Goal: Navigation & Orientation: Find specific page/section

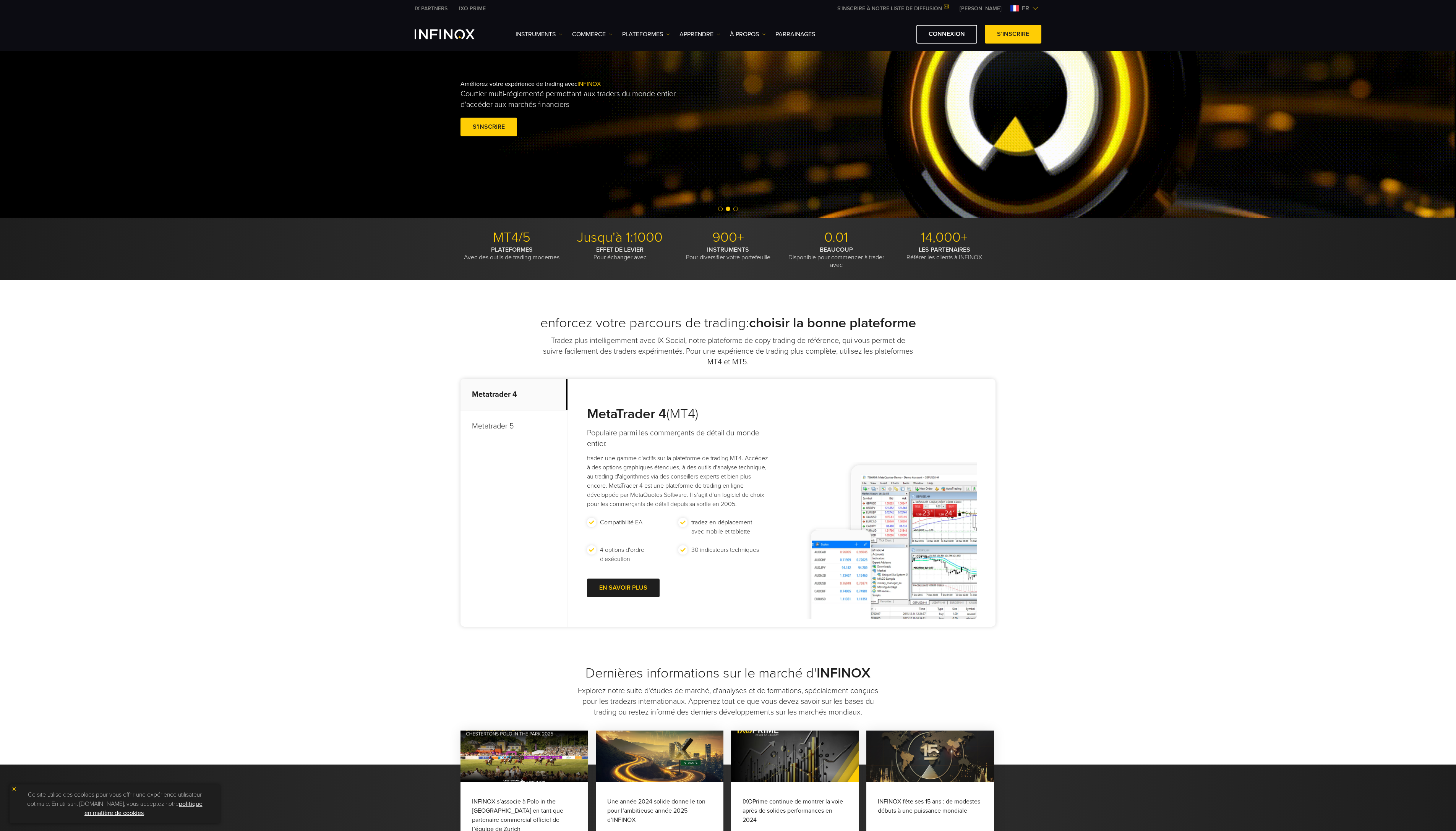
scroll to position [11, 0]
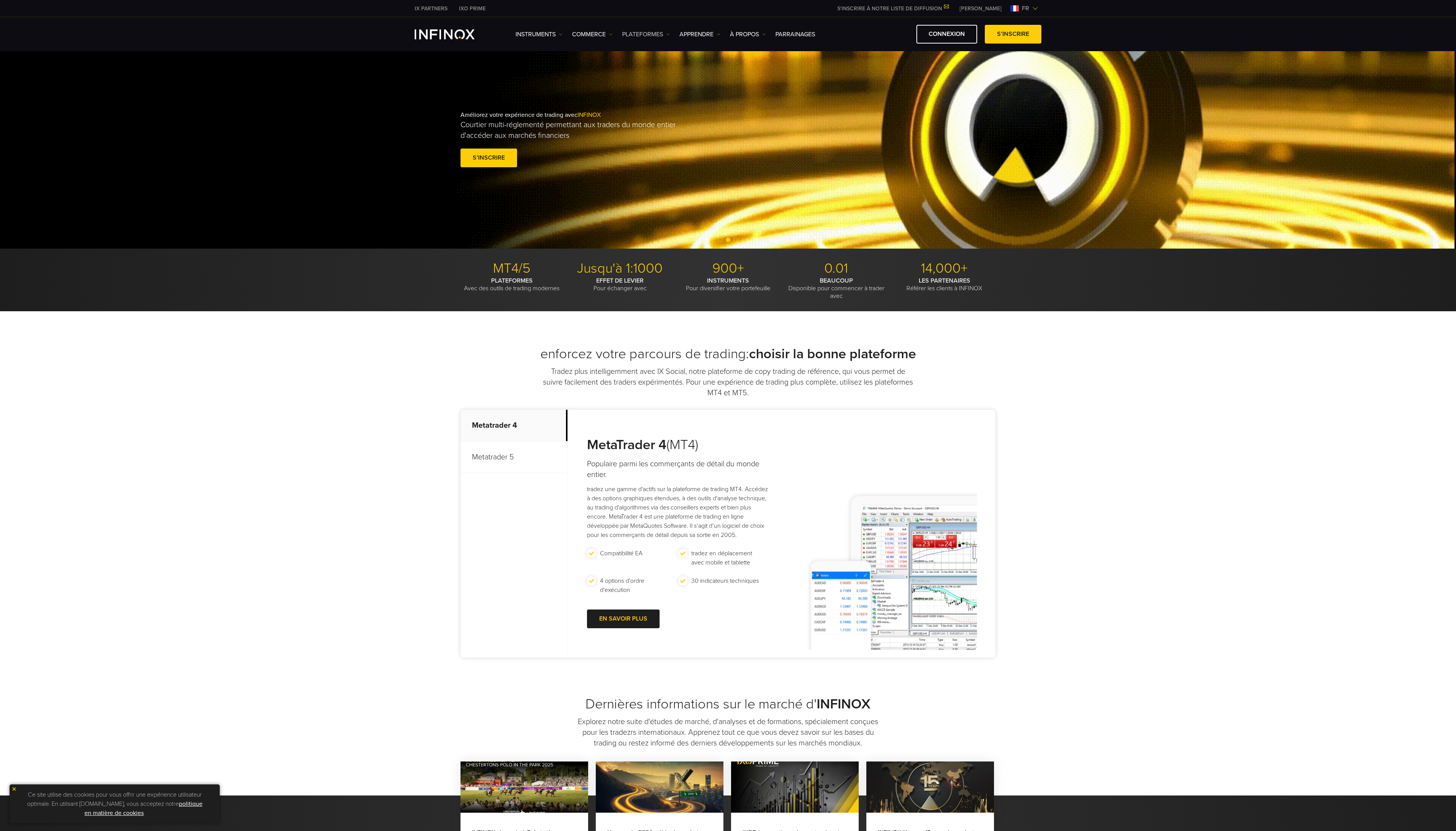
click at [658, 33] on link "PLATEFORMES" at bounding box center [646, 34] width 48 height 9
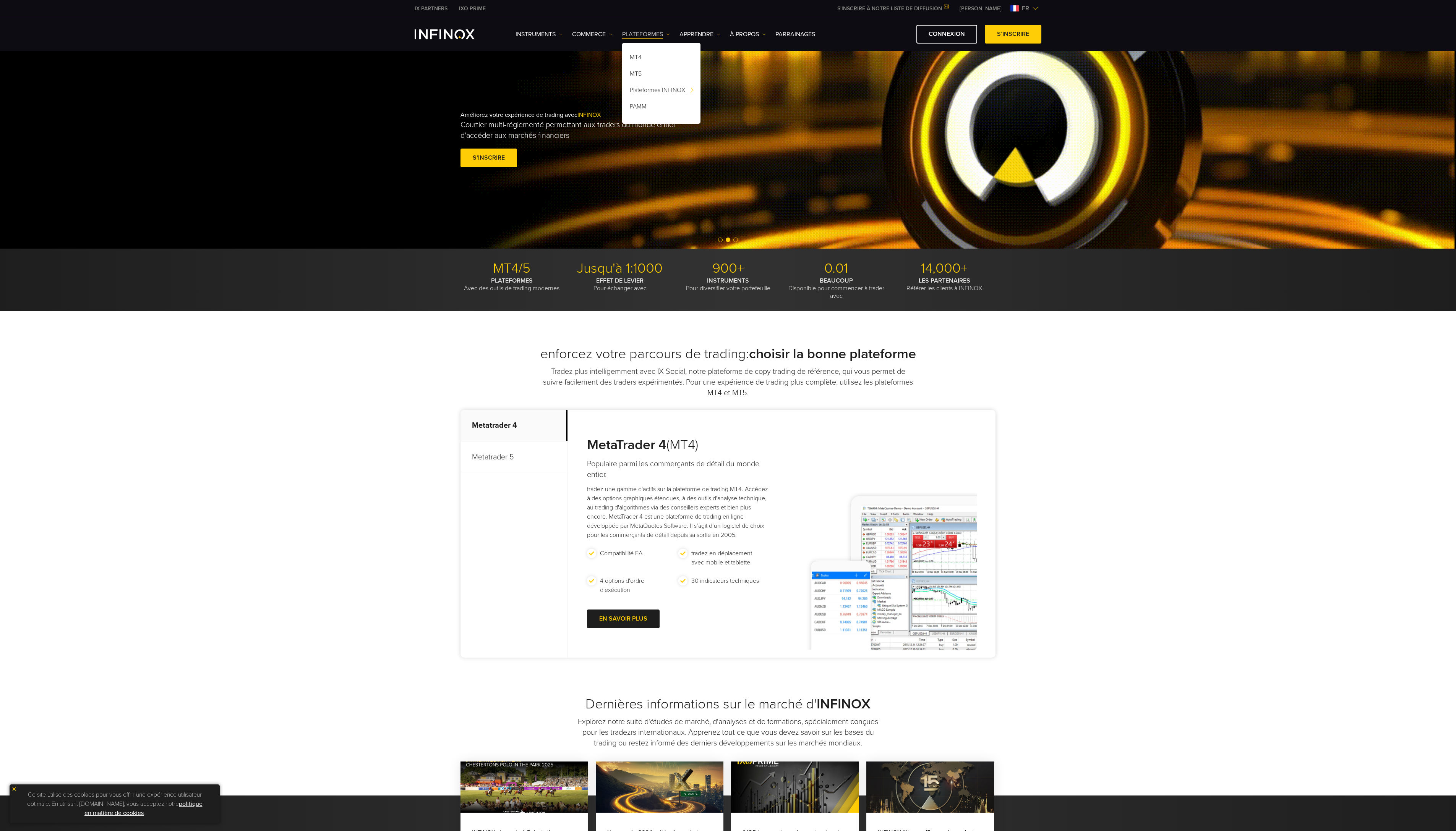
scroll to position [0, 0]
click at [706, 33] on link "APPRENDRE" at bounding box center [700, 34] width 41 height 9
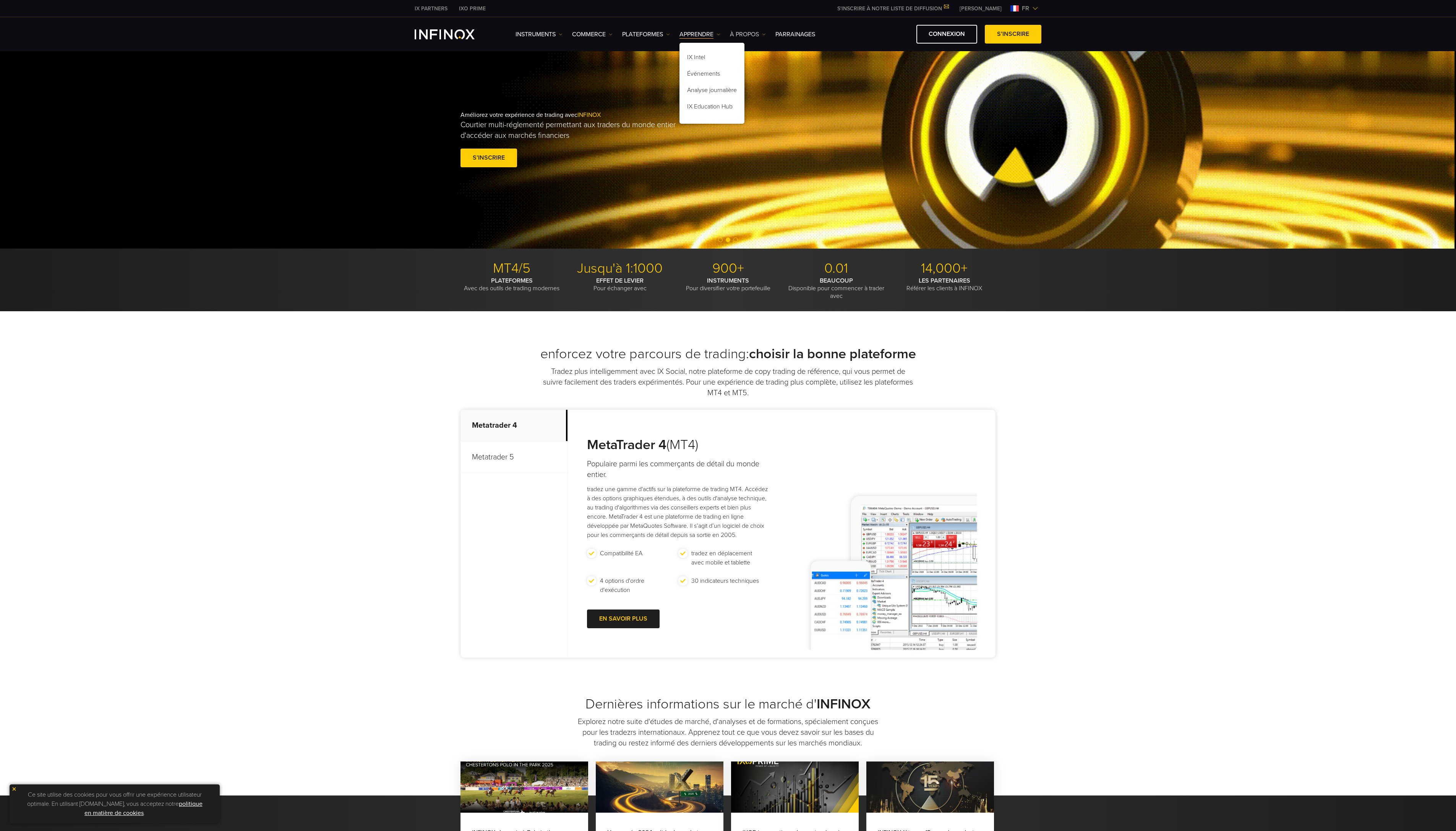
click at [752, 33] on link "À PROPOS" at bounding box center [748, 34] width 36 height 9
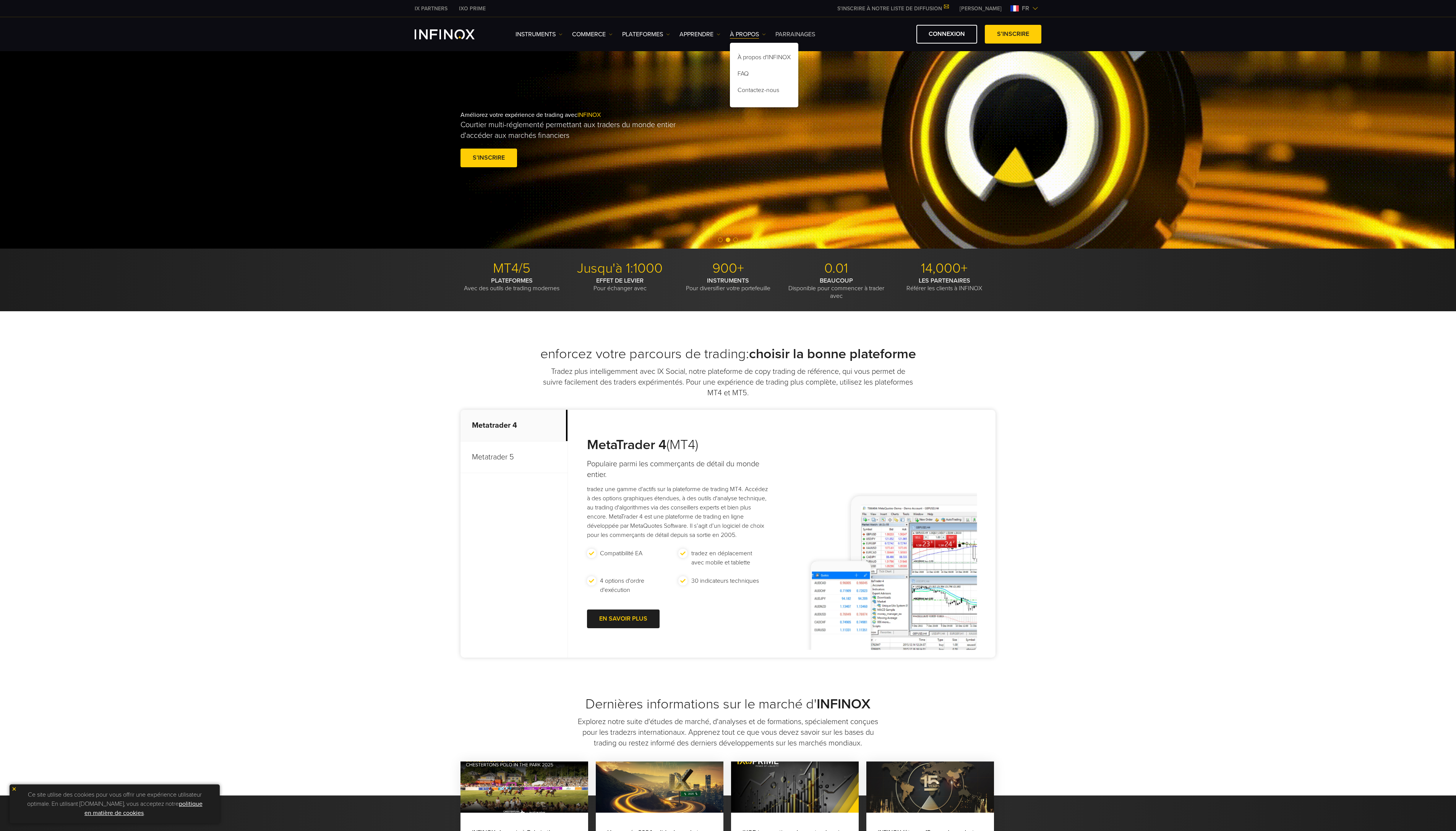
click at [804, 32] on link "Parrainages" at bounding box center [795, 34] width 40 height 9
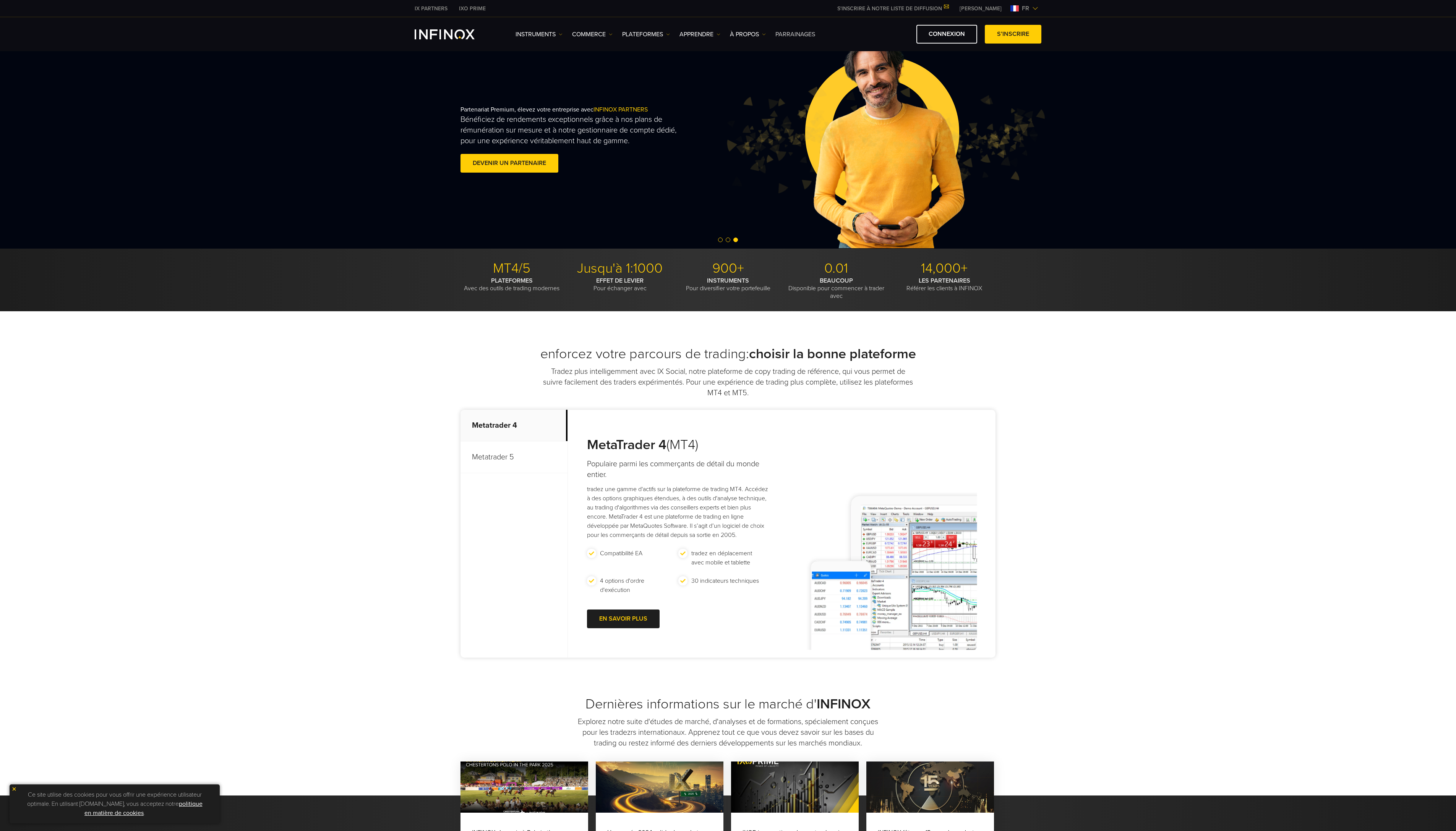
click at [804, 32] on link "Parrainages" at bounding box center [795, 34] width 40 height 9
